Goal: Information Seeking & Learning: Learn about a topic

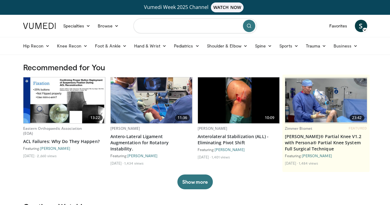
click at [155, 29] on input "Search topics, interventions" at bounding box center [195, 26] width 123 height 15
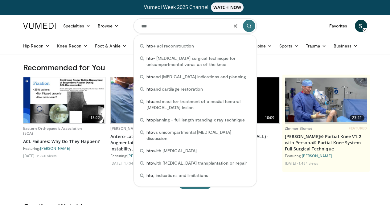
type input "***"
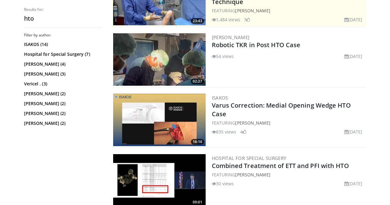
scroll to position [173, 0]
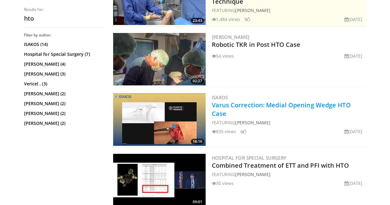
click at [263, 105] on link "Varus Correction: Medial Opening Wedge HTO Case" at bounding box center [281, 109] width 139 height 17
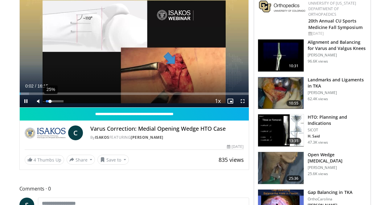
click at [46, 102] on div "Volume Level" at bounding box center [48, 101] width 4 height 2
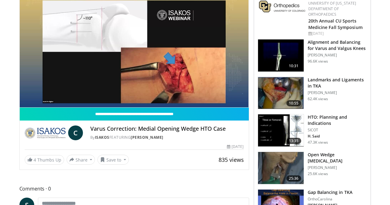
click at [31, 108] on video-js "**********" at bounding box center [134, 43] width 229 height 129
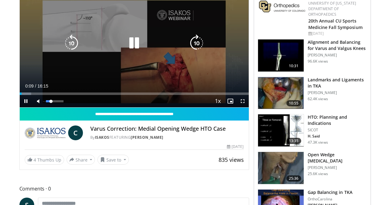
click at [44, 107] on div "28%" at bounding box center [55, 101] width 22 height 12
drag, startPoint x: 35, startPoint y: 114, endPoint x: 32, endPoint y: 114, distance: 3.4
click at [32, 108] on video-js "**********" at bounding box center [134, 43] width 229 height 129
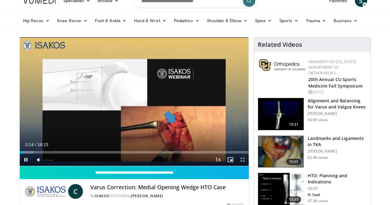
scroll to position [26, 0]
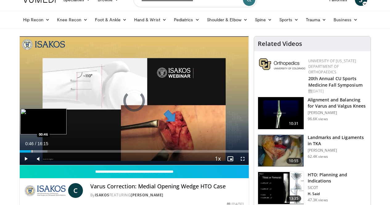
click at [20, 153] on div "Loaded : 12.19% 00:46 00:46" at bounding box center [134, 150] width 229 height 6
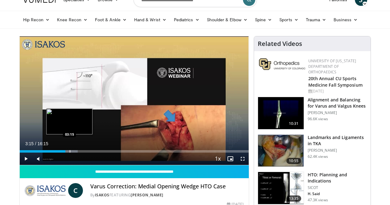
click at [54, 153] on div "Loaded : 25.41% 03:15 03:15" at bounding box center [134, 150] width 229 height 6
click at [61, 153] on div "Loaded : 26.42% 03:16 03:41" at bounding box center [134, 150] width 229 height 6
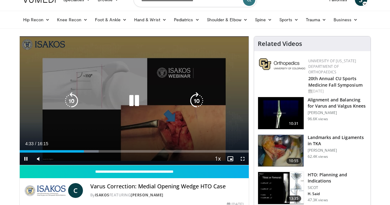
click at [20, 153] on div "Loaded : 34.55% 04:33 00:00" at bounding box center [134, 150] width 229 height 6
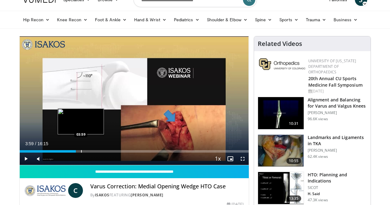
click at [81, 153] on div "Progress Bar" at bounding box center [81, 151] width 1 height 2
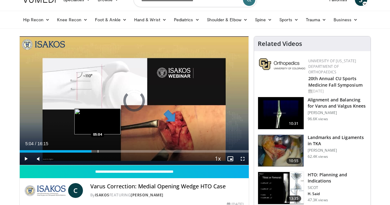
click at [98, 153] on div "Progress Bar" at bounding box center [98, 151] width 1 height 2
click at [93, 153] on div "Progress Bar" at bounding box center [93, 151] width 1 height 2
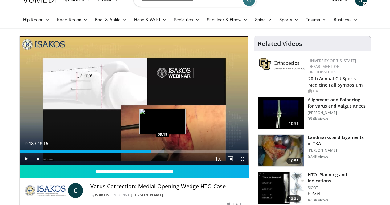
click at [163, 153] on div "Progress Bar" at bounding box center [163, 151] width 1 height 2
click at [155, 153] on div "Loaded : 63.54% 09:47 09:46" at bounding box center [134, 150] width 229 height 6
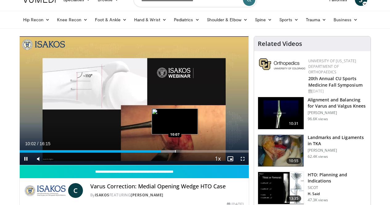
click at [175, 153] on div "Progress Bar" at bounding box center [175, 151] width 1 height 2
click at [177, 153] on div "Progress Bar" at bounding box center [177, 151] width 1 height 2
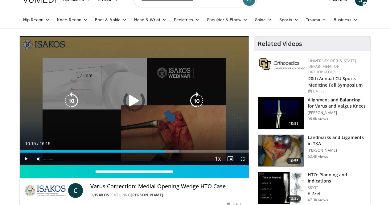
click at [164, 153] on div "Progress Bar" at bounding box center [168, 151] width 22 height 2
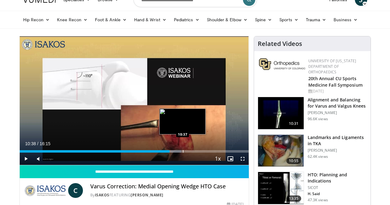
click at [183, 153] on div "Progress Bar" at bounding box center [183, 151] width 1 height 2
click at [190, 153] on div "Progress Bar" at bounding box center [190, 151] width 1 height 2
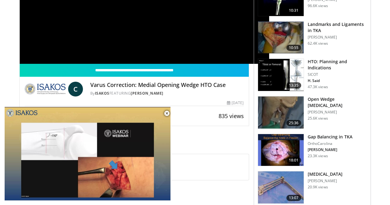
scroll to position [140, 0]
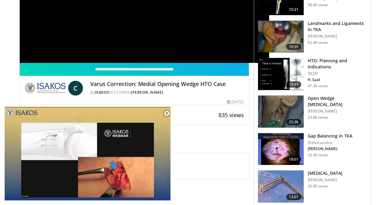
click at [267, 179] on img at bounding box center [281, 187] width 46 height 32
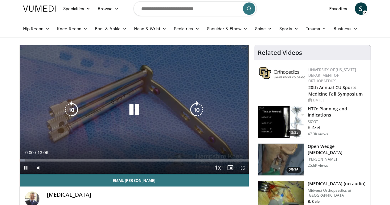
scroll to position [18, 0]
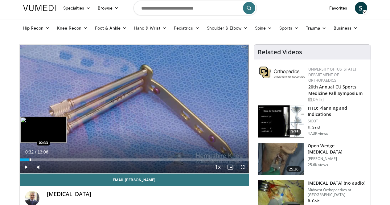
click at [20, 161] on div "Loaded : 5.07% 00:32 00:33" at bounding box center [134, 160] width 229 height 2
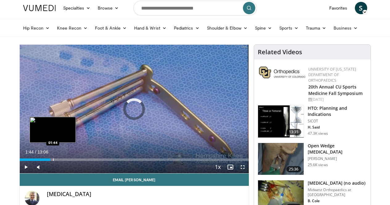
click at [53, 161] on div "Progress Bar" at bounding box center [53, 160] width 1 height 2
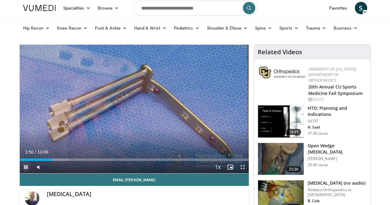
click at [20, 173] on span "Video Player" at bounding box center [26, 167] width 12 height 12
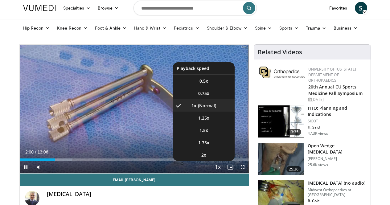
click at [224, 173] on button "Playback Rate" at bounding box center [218, 167] width 12 height 12
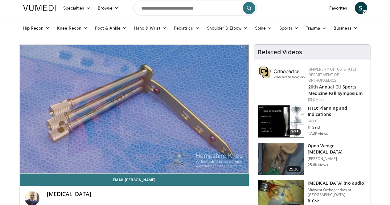
click at [228, 174] on video-js "**********" at bounding box center [134, 109] width 229 height 129
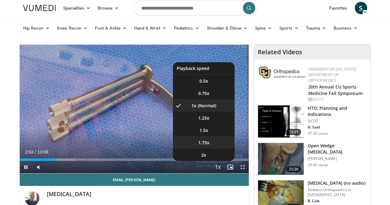
click at [210, 146] on span "1.75x" at bounding box center [203, 143] width 11 height 6
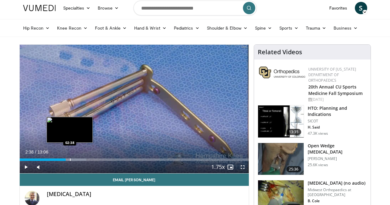
click at [54, 161] on div "02:38" at bounding box center [43, 160] width 46 height 2
click at [64, 161] on div "Progress Bar" at bounding box center [64, 160] width 1 height 2
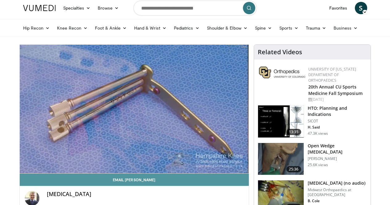
click at [131, 186] on link "Email Adrian" at bounding box center [134, 180] width 229 height 12
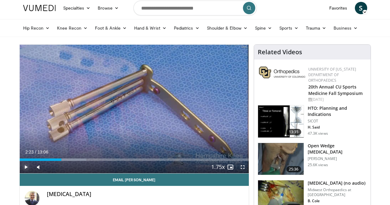
click at [20, 173] on span "Video Player" at bounding box center [26, 167] width 12 height 12
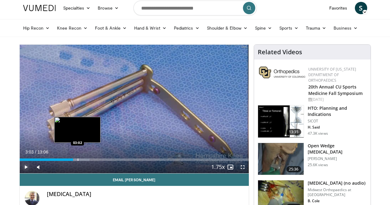
click at [78, 161] on div "Progress Bar" at bounding box center [78, 160] width 1 height 2
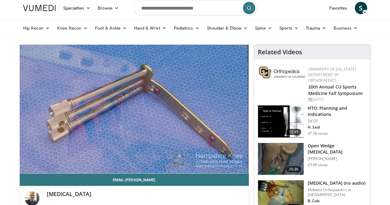
click at [340, 144] on h3 "Open Wedge High Tibial Osteotomy" at bounding box center [337, 149] width 59 height 12
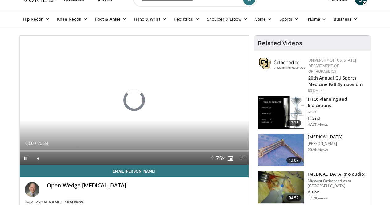
scroll to position [35, 0]
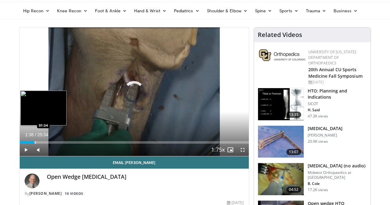
click at [20, 144] on div "Loaded : 1.30% 00:02 01:34" at bounding box center [134, 141] width 229 height 6
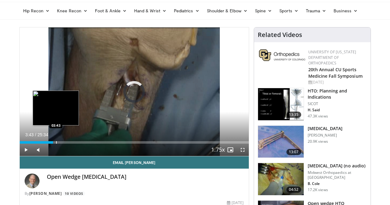
click at [56, 144] on div "Progress Bar" at bounding box center [56, 142] width 1 height 2
click at [37, 144] on div "03:20" at bounding box center [35, 142] width 30 height 2
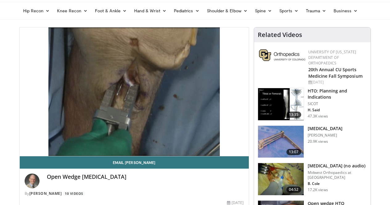
click at [283, 182] on img at bounding box center [281, 179] width 46 height 32
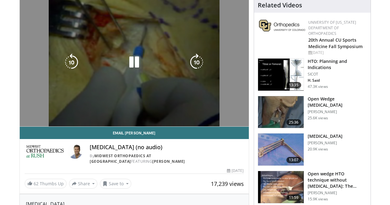
scroll to position [65, 0]
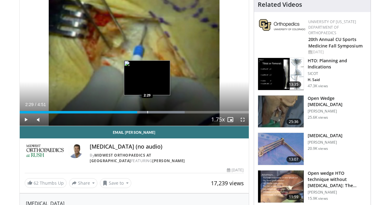
click at [148, 114] on div "Progress Bar" at bounding box center [148, 112] width 1 height 2
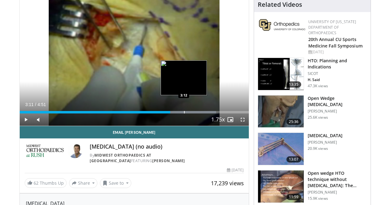
click at [168, 114] on div "Progress Bar" at bounding box center [177, 112] width 78 height 2
click at [189, 114] on div "Progress Bar" at bounding box center [189, 112] width 1 height 2
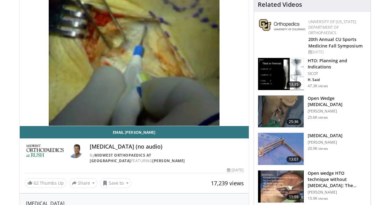
click at [182, 122] on div "10 seconds Tap to unmute" at bounding box center [134, 61] width 229 height 129
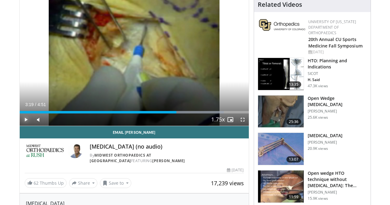
click at [20, 126] on span "Video Player" at bounding box center [26, 120] width 12 height 12
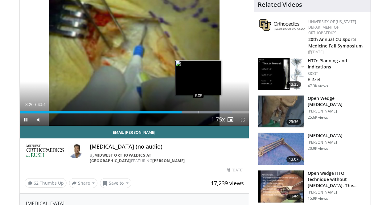
click at [183, 125] on video-js "**********" at bounding box center [134, 61] width 229 height 129
click at [185, 114] on div "Loaded : 92.61% 3:28 3:30" at bounding box center [134, 111] width 229 height 6
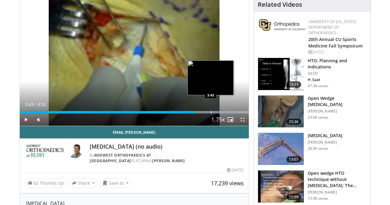
click at [211, 114] on div "Progress Bar" at bounding box center [211, 112] width 1 height 2
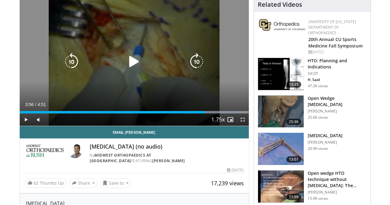
click at [206, 114] on div "Loaded : 99.47% 3:56 3:52" at bounding box center [134, 112] width 229 height 2
